Goal: Transaction & Acquisition: Purchase product/service

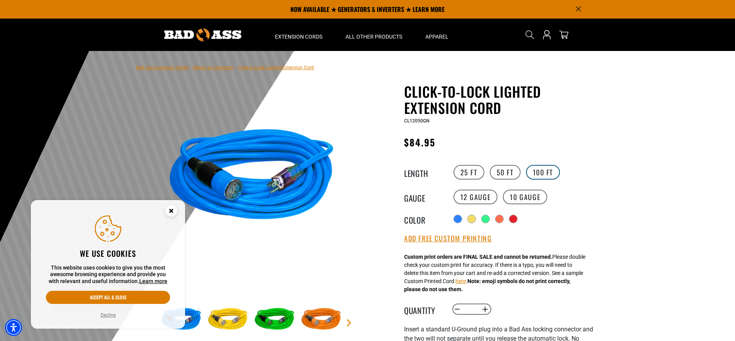
click at [535, 173] on label "100 FT" at bounding box center [543, 172] width 34 height 15
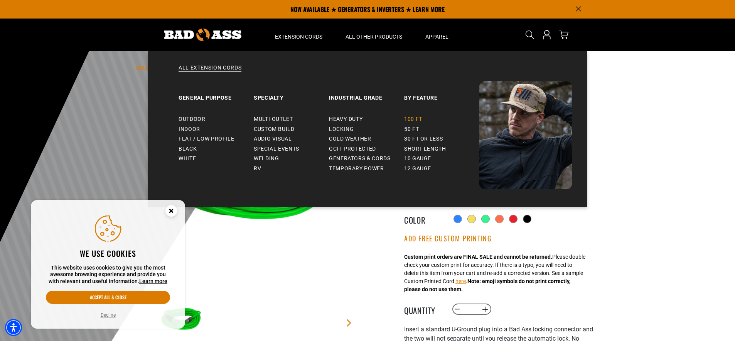
click at [415, 117] on span "100 ft" at bounding box center [413, 119] width 18 height 7
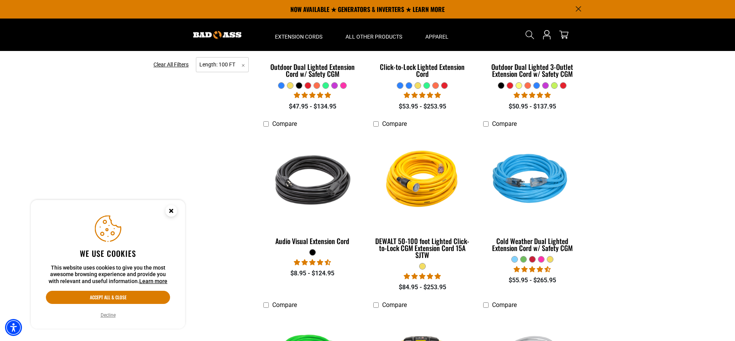
scroll to position [197, 0]
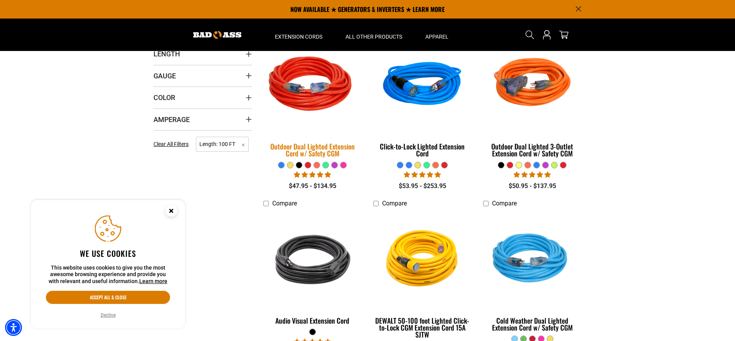
click at [304, 113] on img at bounding box center [313, 85] width 108 height 99
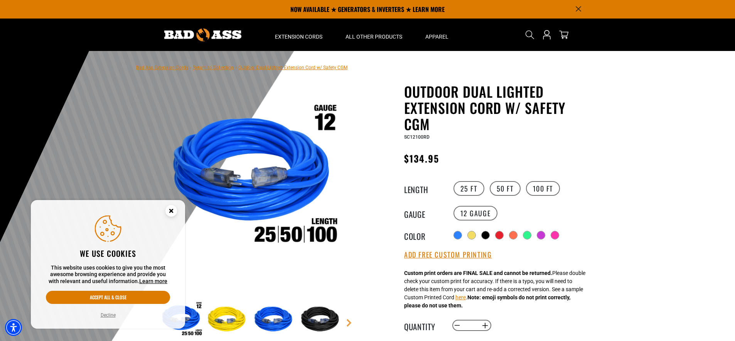
click at [171, 209] on circle "Close this option" at bounding box center [171, 211] width 12 height 12
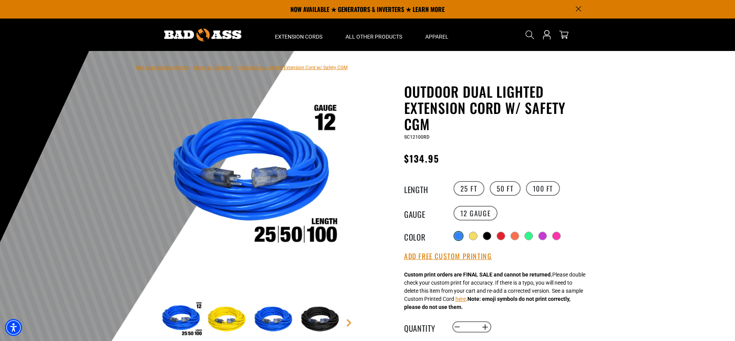
click at [456, 234] on div at bounding box center [459, 236] width 8 height 8
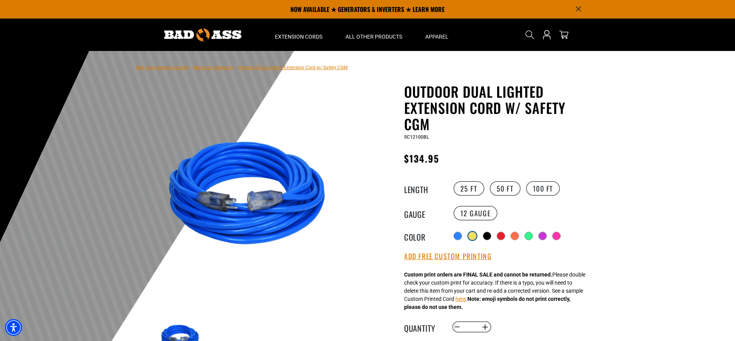
click at [472, 232] on div at bounding box center [473, 236] width 8 height 8
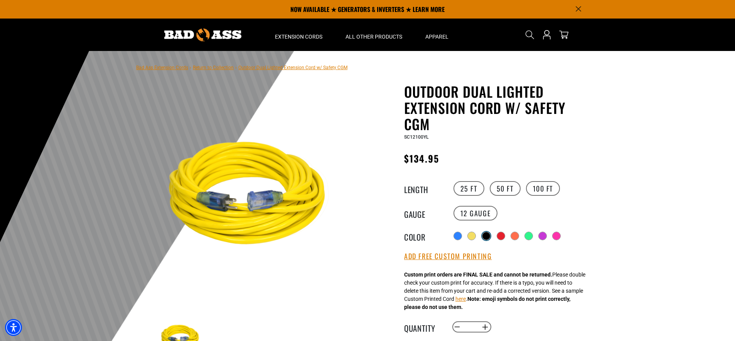
click at [490, 235] on div at bounding box center [487, 236] width 8 height 8
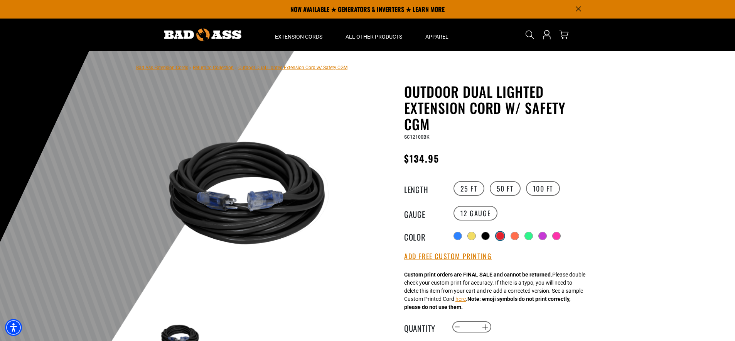
click at [501, 234] on div at bounding box center [500, 236] width 8 height 8
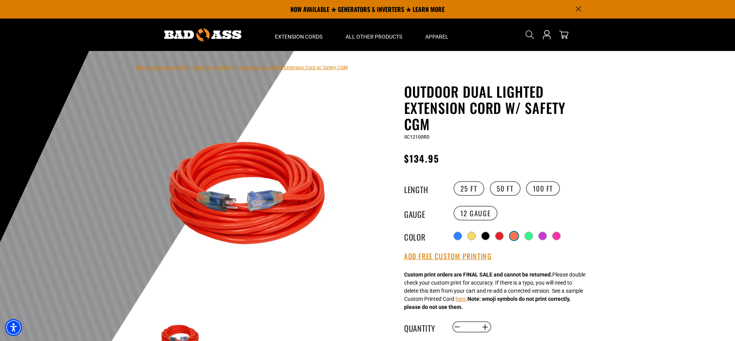
click at [515, 235] on div at bounding box center [514, 236] width 8 height 8
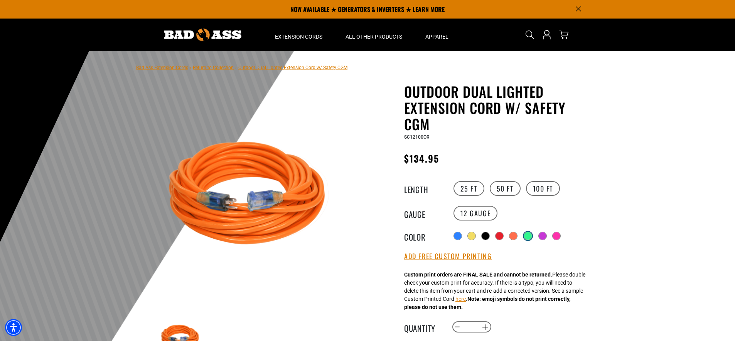
click at [528, 234] on div at bounding box center [528, 236] width 8 height 8
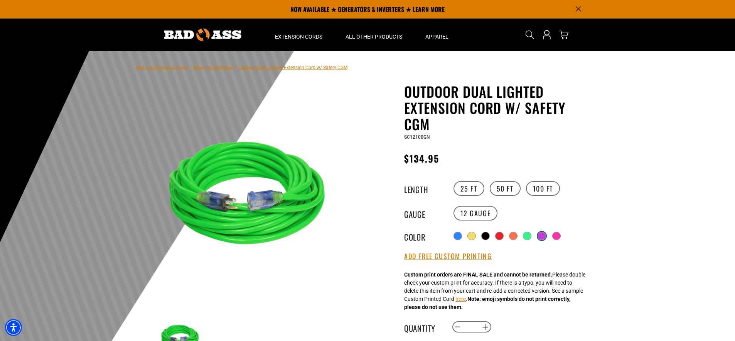
click at [537, 234] on label "Radio button" at bounding box center [542, 236] width 10 height 10
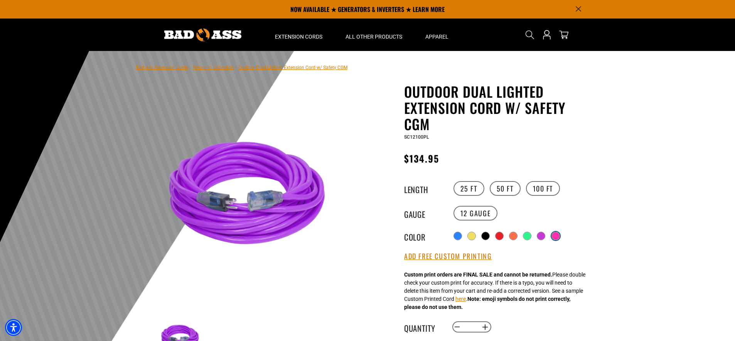
click at [558, 234] on div at bounding box center [556, 236] width 8 height 8
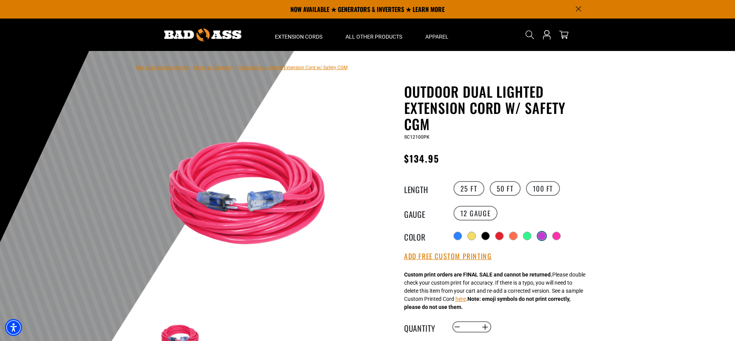
click at [540, 232] on div at bounding box center [542, 236] width 8 height 8
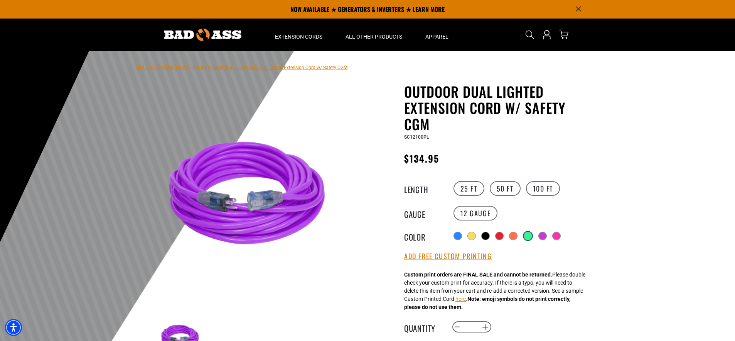
click at [524, 232] on div at bounding box center [528, 236] width 8 height 8
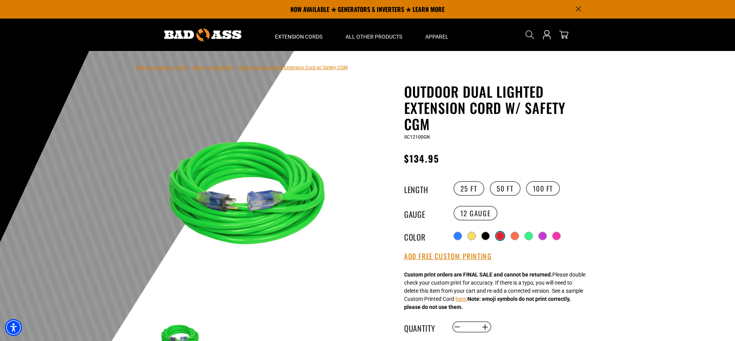
click at [500, 232] on div at bounding box center [500, 236] width 8 height 8
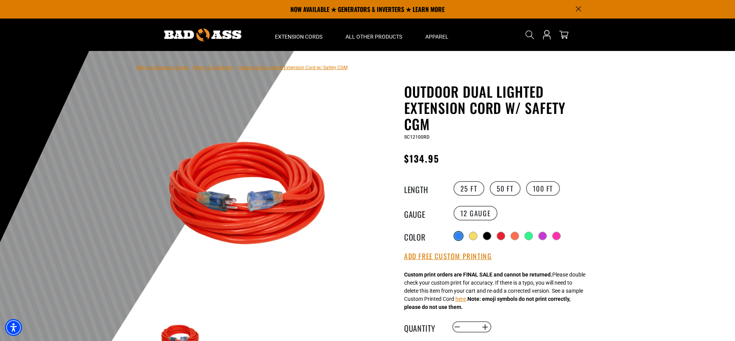
click at [455, 233] on div at bounding box center [459, 236] width 8 height 8
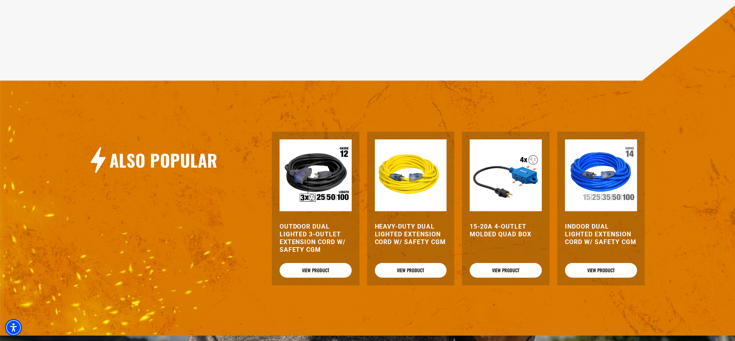
scroll to position [938, 0]
